Goal: Book appointment/travel/reservation

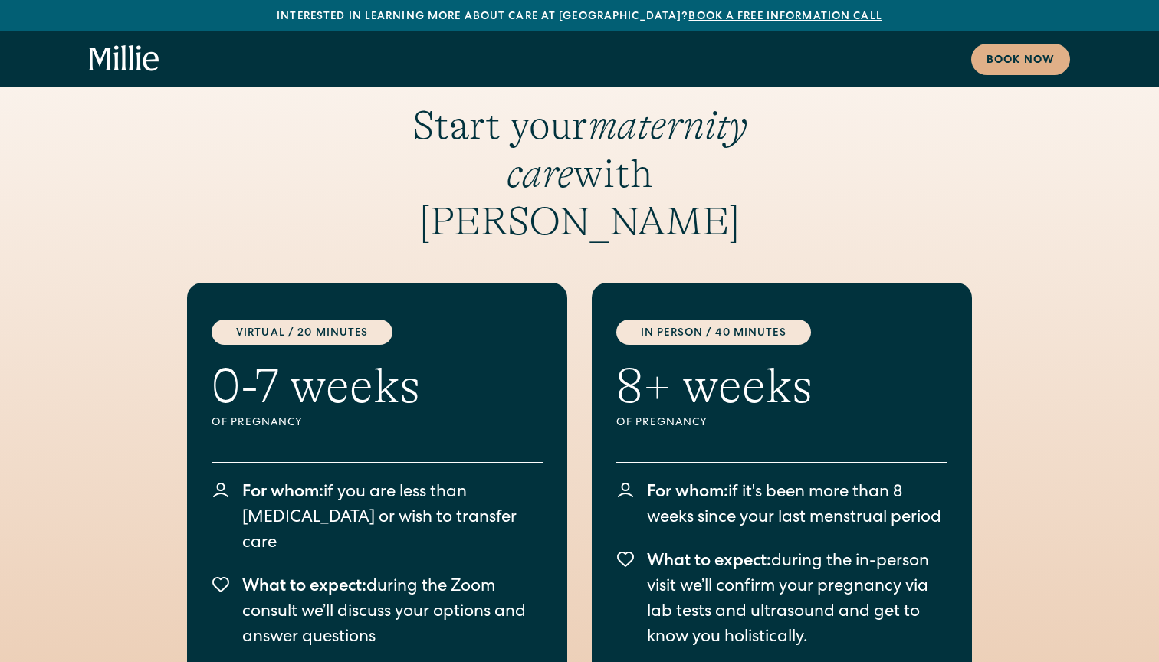
scroll to position [1970, 0]
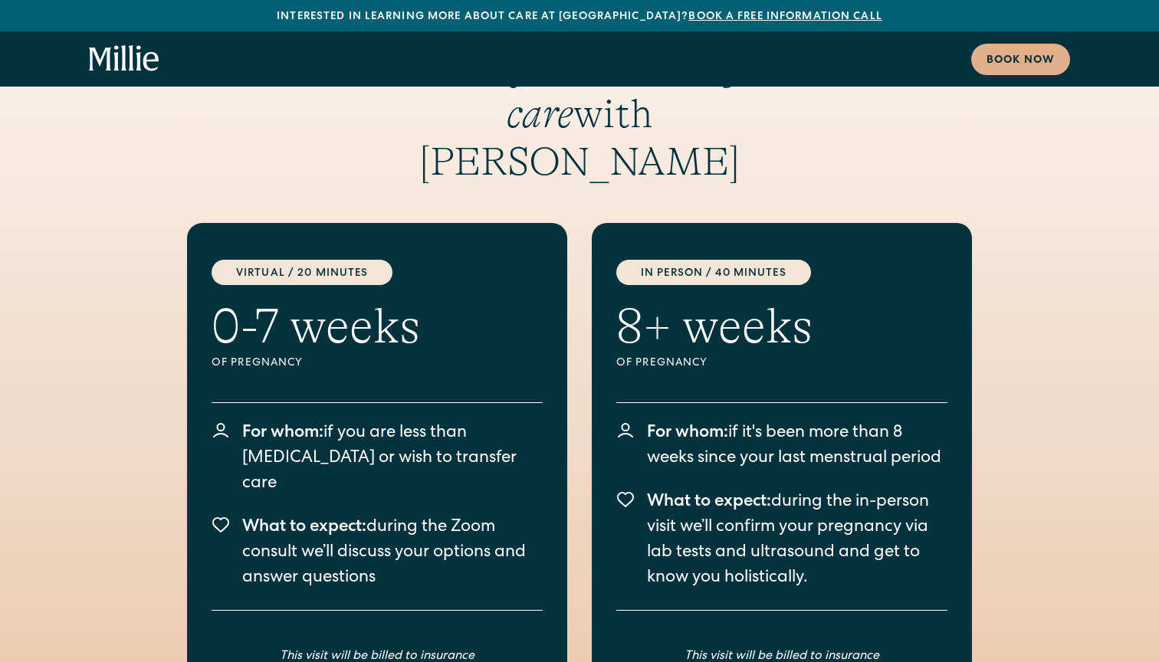
drag, startPoint x: 418, startPoint y: 495, endPoint x: 195, endPoint y: 329, distance: 278.2
click at [195, 329] on div "Virtual / 20 Minutes 0-7 weeks Of pregnancy For whom: if you are less than [MED…" at bounding box center [377, 486] width 380 height 526
click at [137, 379] on div "Start your maternity care with [PERSON_NAME] Virtual / 20 Minutes 0-7 weeks Of …" at bounding box center [579, 451] width 981 height 819
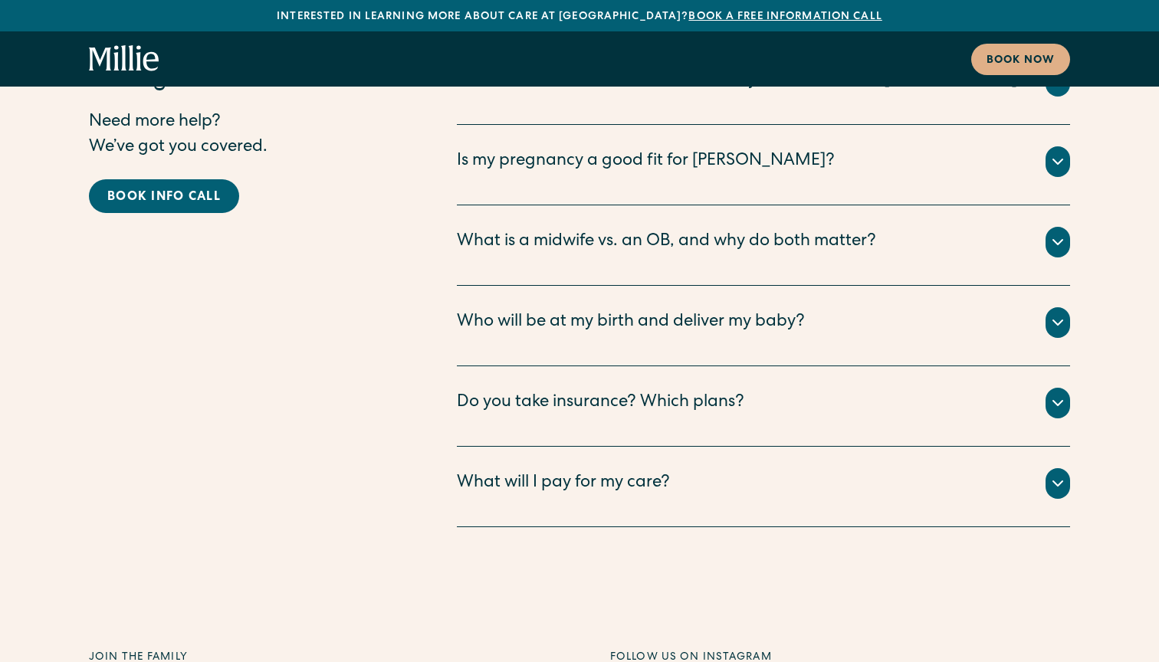
scroll to position [7648, 0]
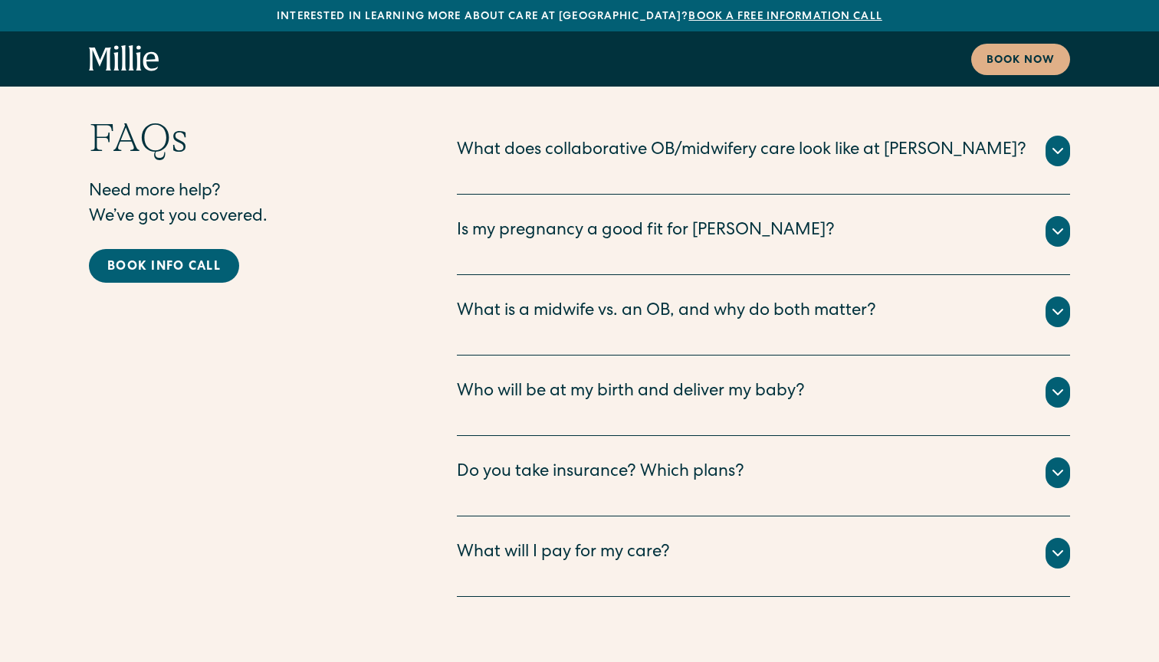
click at [568, 461] on div "Do you take insurance? Which plans?" at bounding box center [600, 473] width 287 height 25
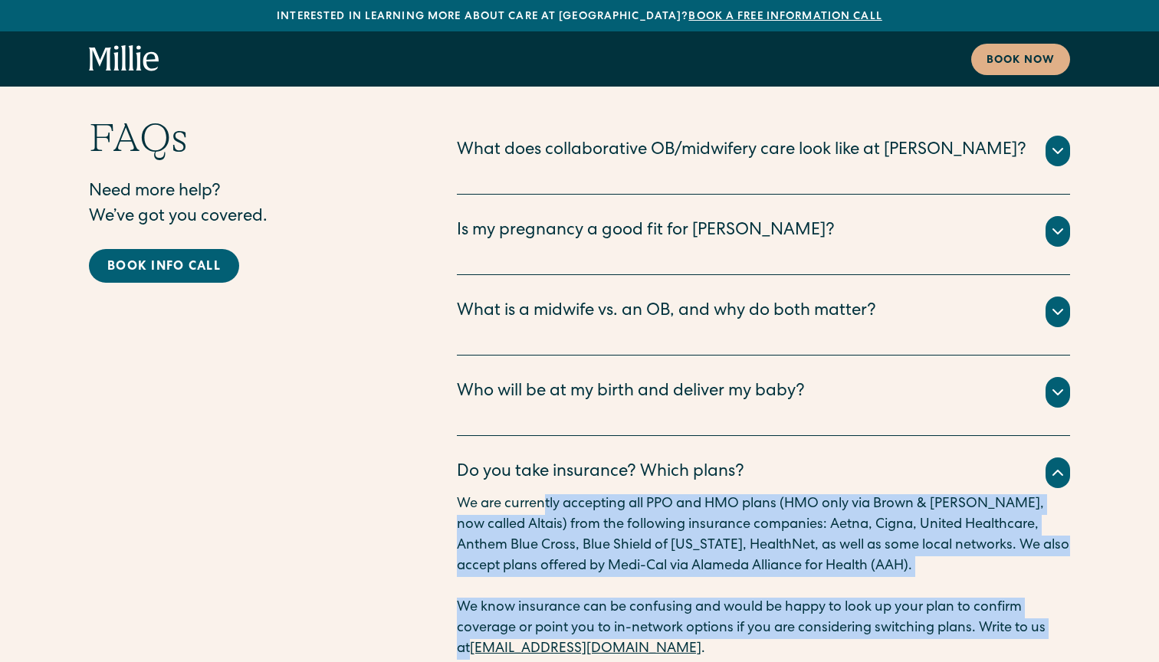
drag, startPoint x: 548, startPoint y: 361, endPoint x: 451, endPoint y: 503, distance: 172.6
click at [451, 503] on div "FAQs Need more help? We’ve got you covered. Book info call What does collaborat…" at bounding box center [579, 438] width 981 height 648
click at [410, 574] on div "FAQs Need more help? We’ve got you covered. Book info call What does collaborat…" at bounding box center [579, 438] width 981 height 648
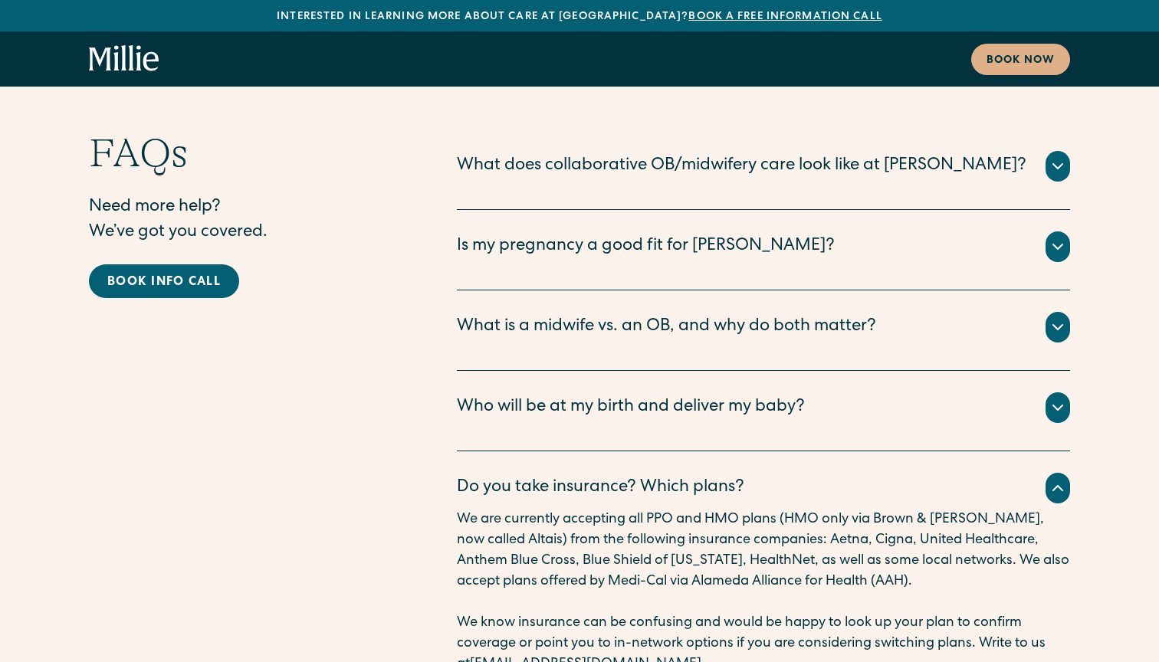
scroll to position [7621, 0]
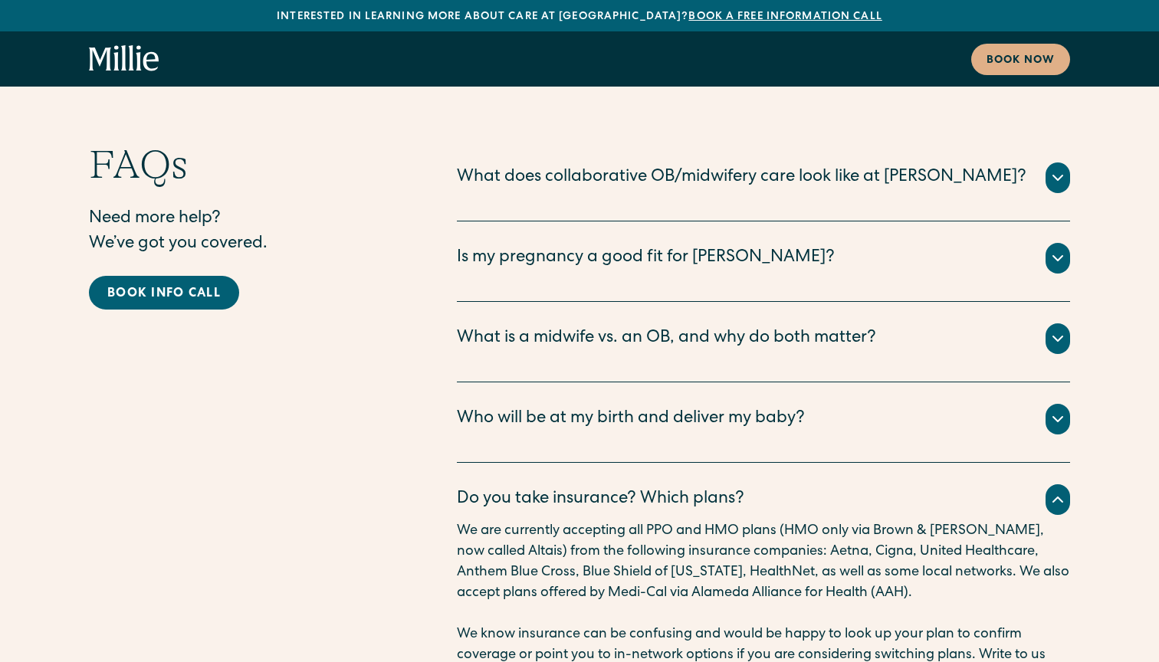
click at [410, 574] on div "FAQs Need more help? We’ve got you covered. Book info call What does collaborat…" at bounding box center [579, 465] width 981 height 648
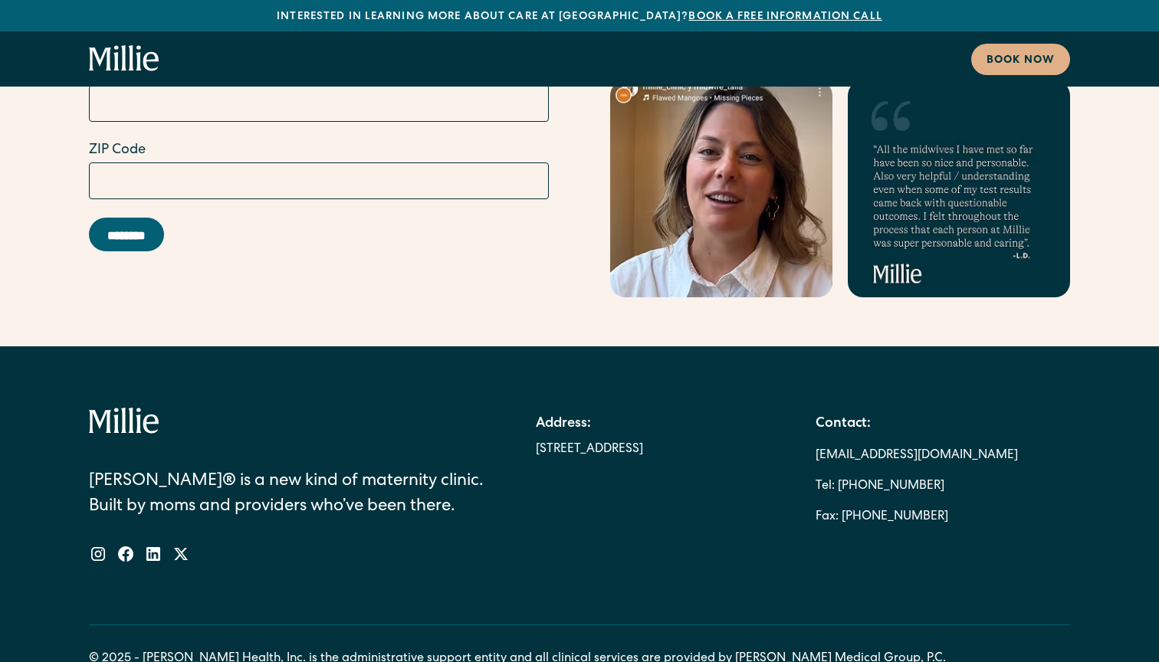
scroll to position [8722, 0]
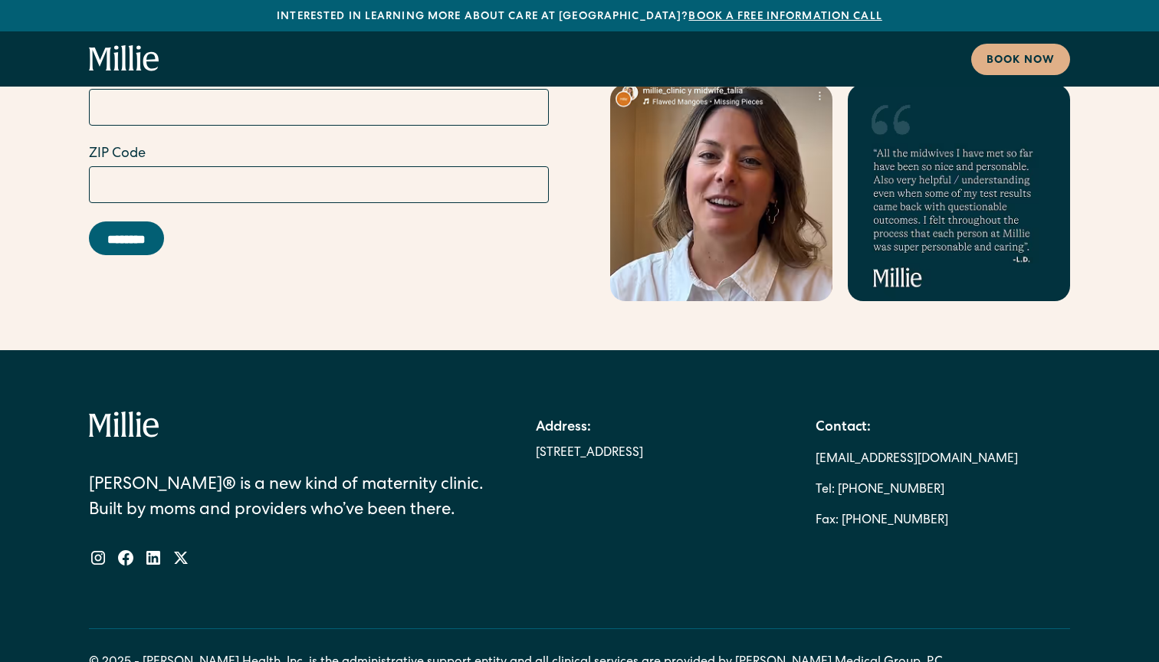
click at [360, 167] on div "Join the family Stay in the know First Name Last Name Email Address ZIP Code **…" at bounding box center [579, 56] width 1159 height 588
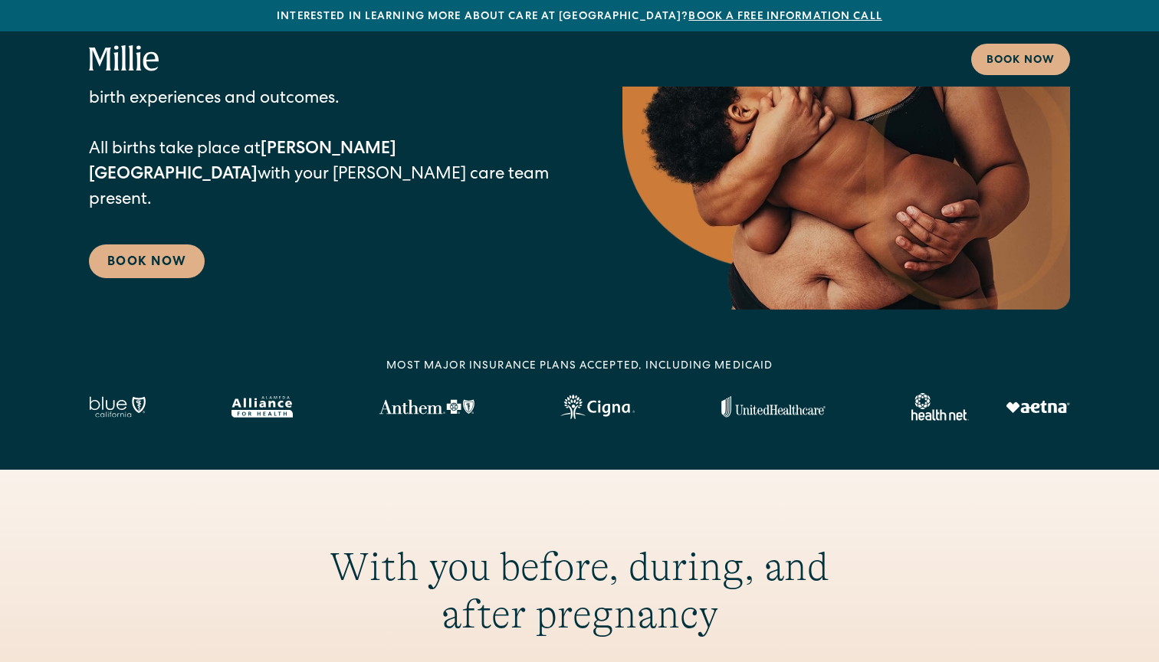
scroll to position [229, 0]
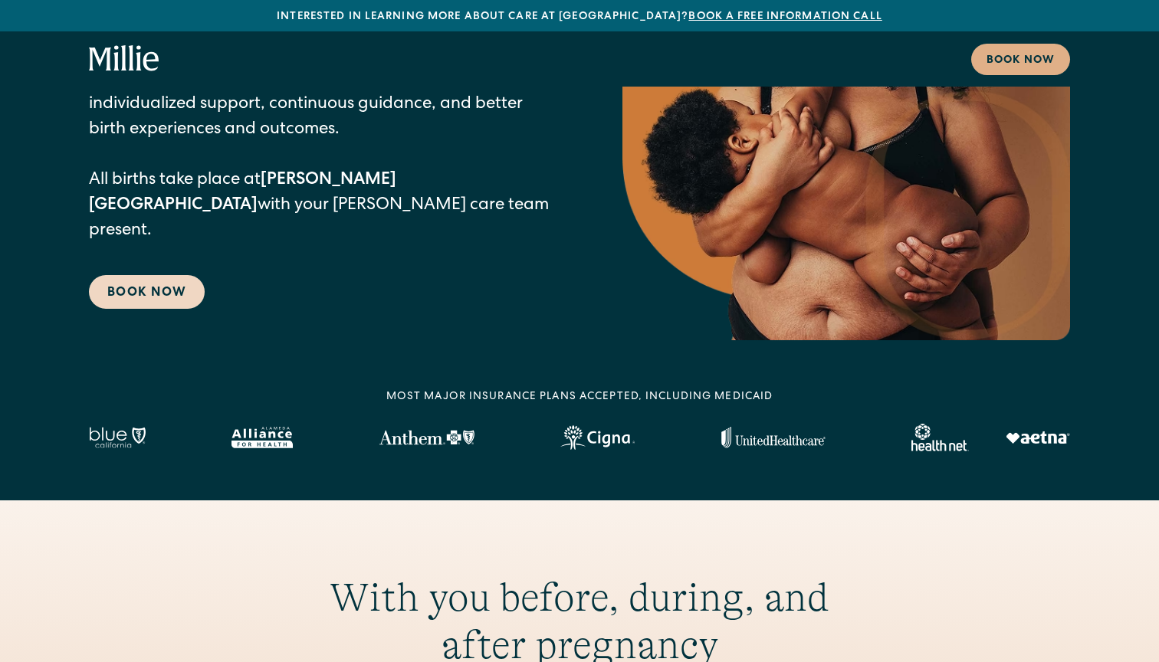
click at [136, 275] on link "Book Now" at bounding box center [147, 292] width 116 height 34
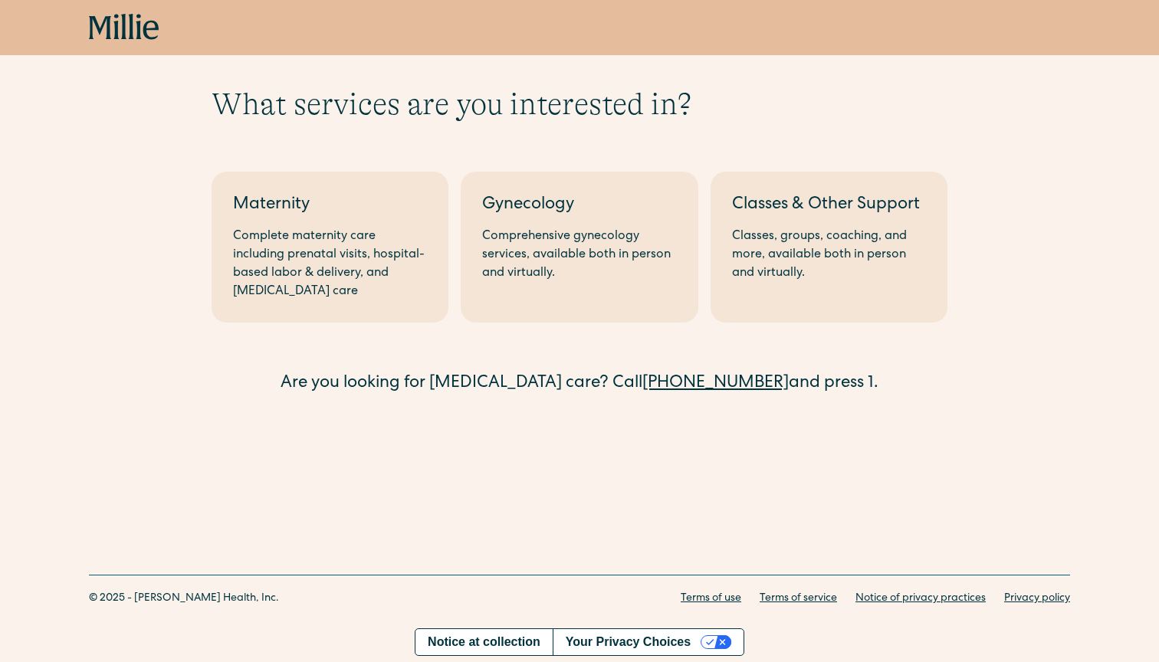
scroll to position [37, 0]
